Goal: Transaction & Acquisition: Purchase product/service

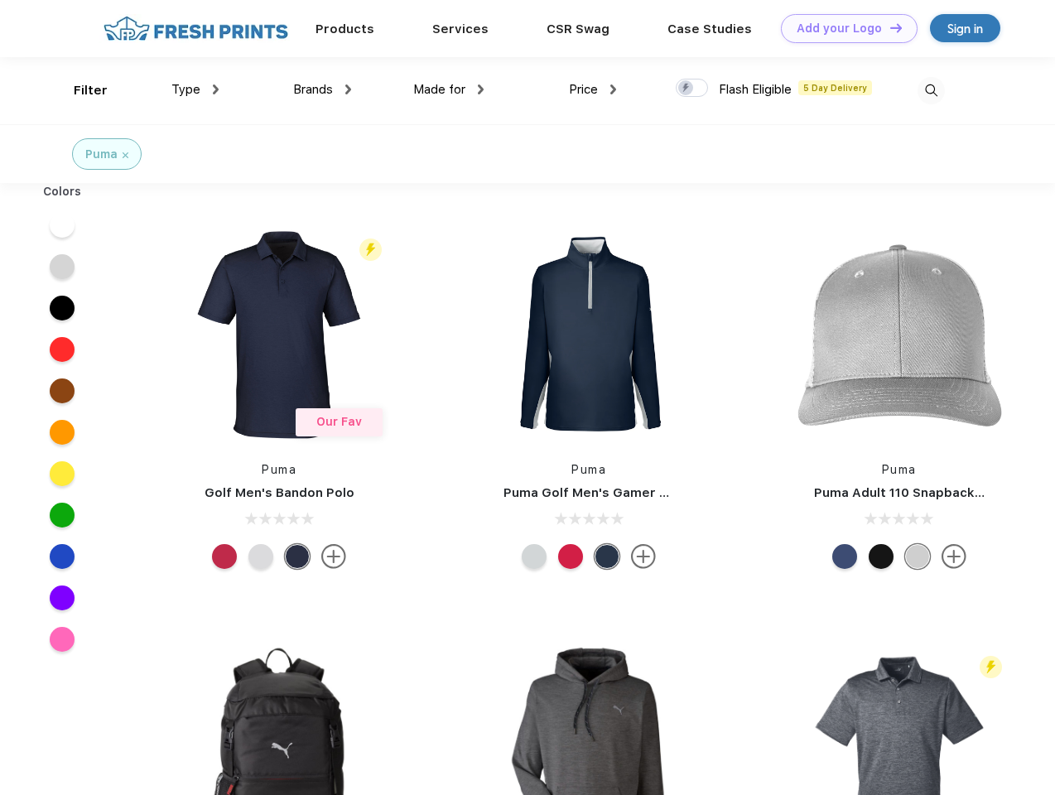
click at [843, 28] on link "Add your Logo Design Tool" at bounding box center [849, 28] width 137 height 29
click at [0, 0] on div "Design Tool" at bounding box center [0, 0] width 0 height 0
click at [888, 27] on link "Add your Logo Design Tool" at bounding box center [849, 28] width 137 height 29
click at [79, 90] on div "Filter" at bounding box center [91, 90] width 34 height 19
click at [195, 89] on span "Type" at bounding box center [185, 89] width 29 height 15
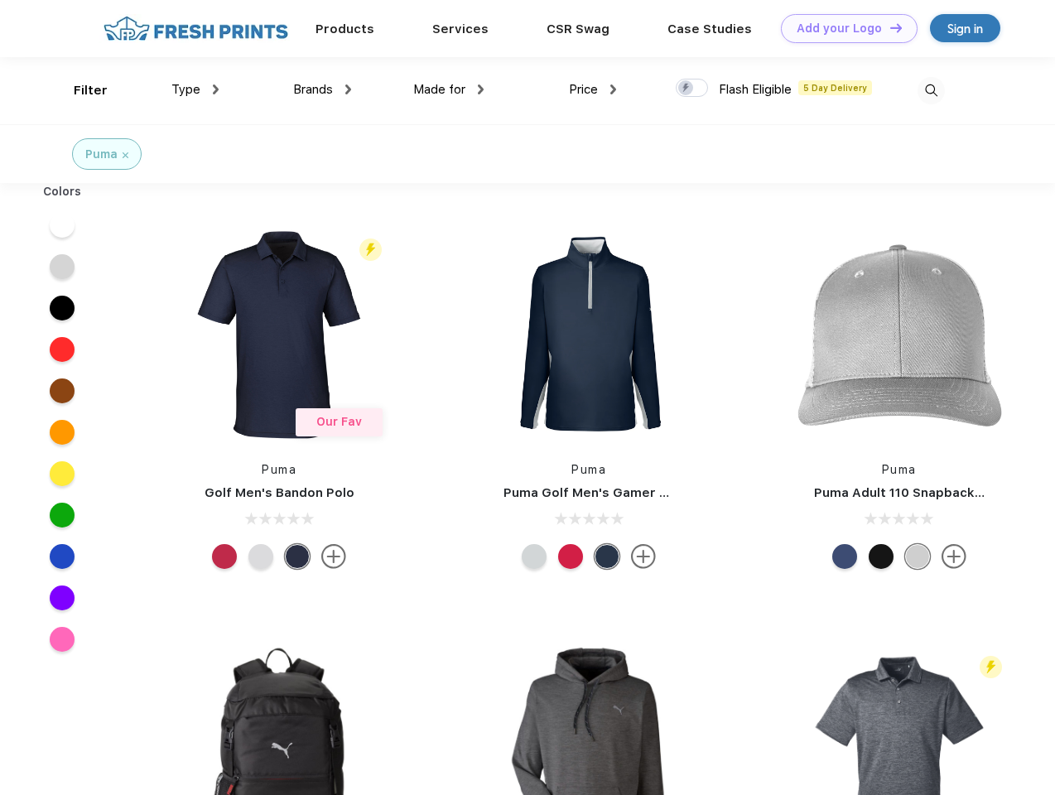
click at [322, 89] on span "Brands" at bounding box center [313, 89] width 40 height 15
click at [449, 89] on span "Made for" at bounding box center [439, 89] width 52 height 15
click at [593, 89] on span "Price" at bounding box center [583, 89] width 29 height 15
click at [692, 89] on div at bounding box center [692, 88] width 32 height 18
click at [686, 89] on input "checkbox" at bounding box center [681, 83] width 11 height 11
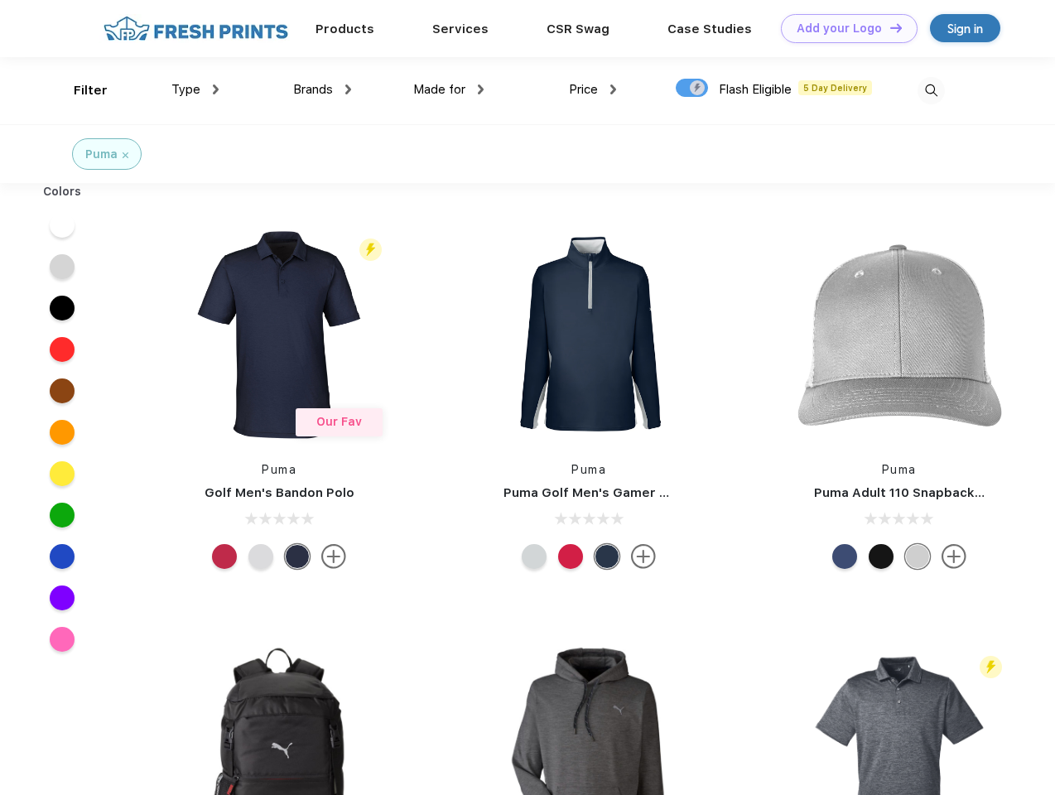
click at [931, 90] on img at bounding box center [930, 90] width 27 height 27
